Goal: Use online tool/utility

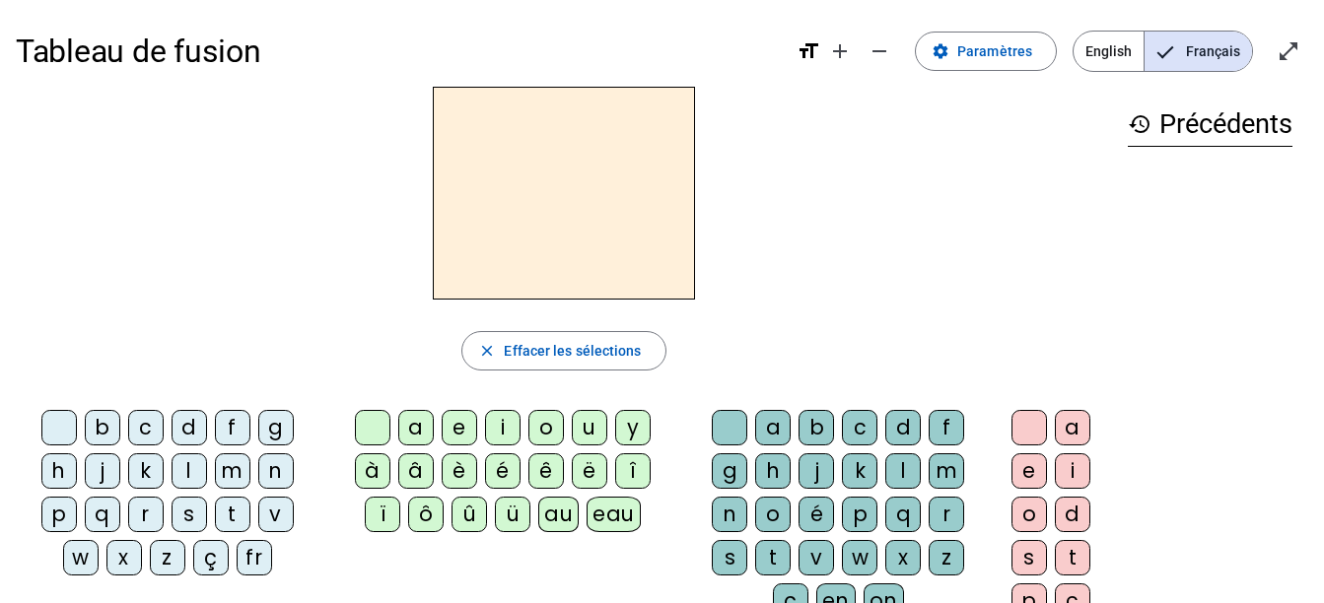
click at [195, 481] on div "l" at bounding box center [189, 471] width 35 height 35
click at [407, 431] on div "a" at bounding box center [415, 427] width 35 height 35
click at [464, 423] on div "e" at bounding box center [459, 427] width 35 height 35
click at [589, 435] on div "u" at bounding box center [589, 427] width 35 height 35
drag, startPoint x: 230, startPoint y: 523, endPoint x: 219, endPoint y: 514, distance: 14.0
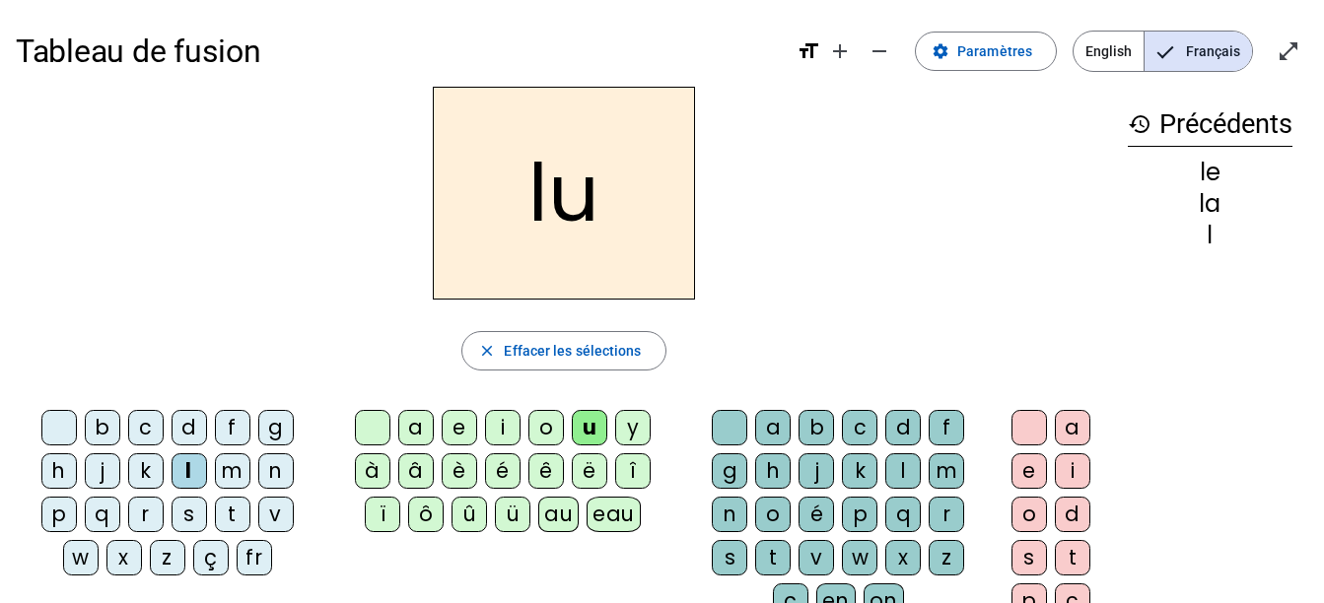
click at [230, 521] on div "t" at bounding box center [232, 514] width 35 height 35
click at [455, 433] on div "e" at bounding box center [459, 427] width 35 height 35
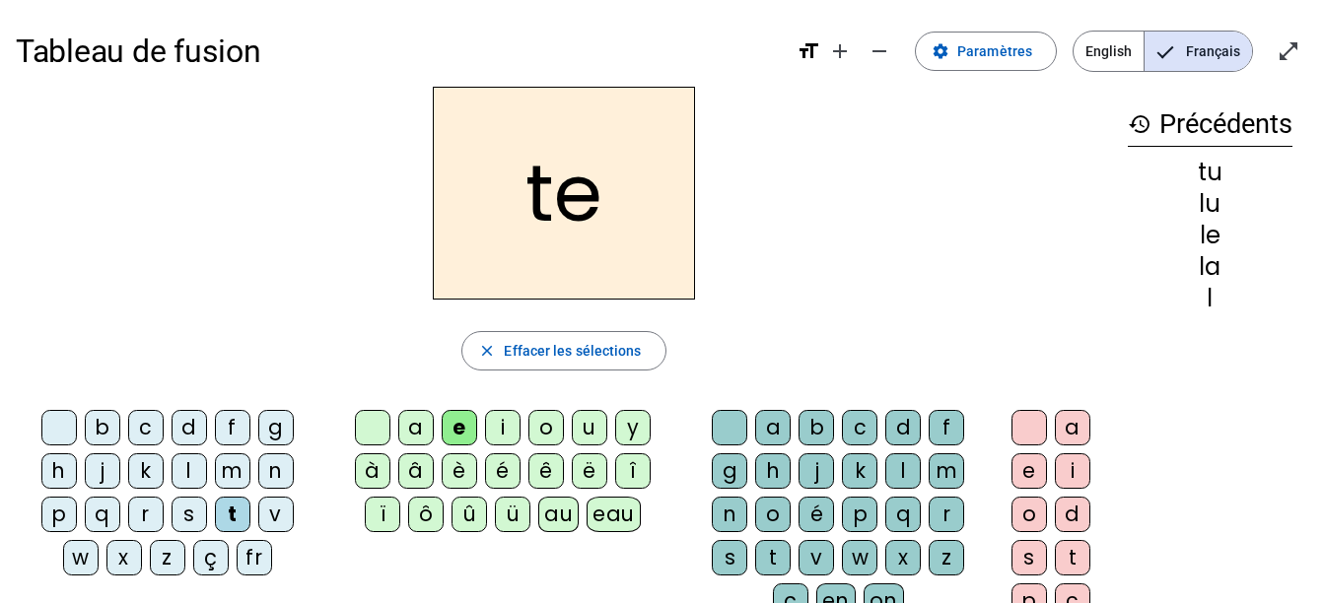
click at [420, 422] on div "a" at bounding box center [415, 427] width 35 height 35
